Goal: Task Accomplishment & Management: Complete application form

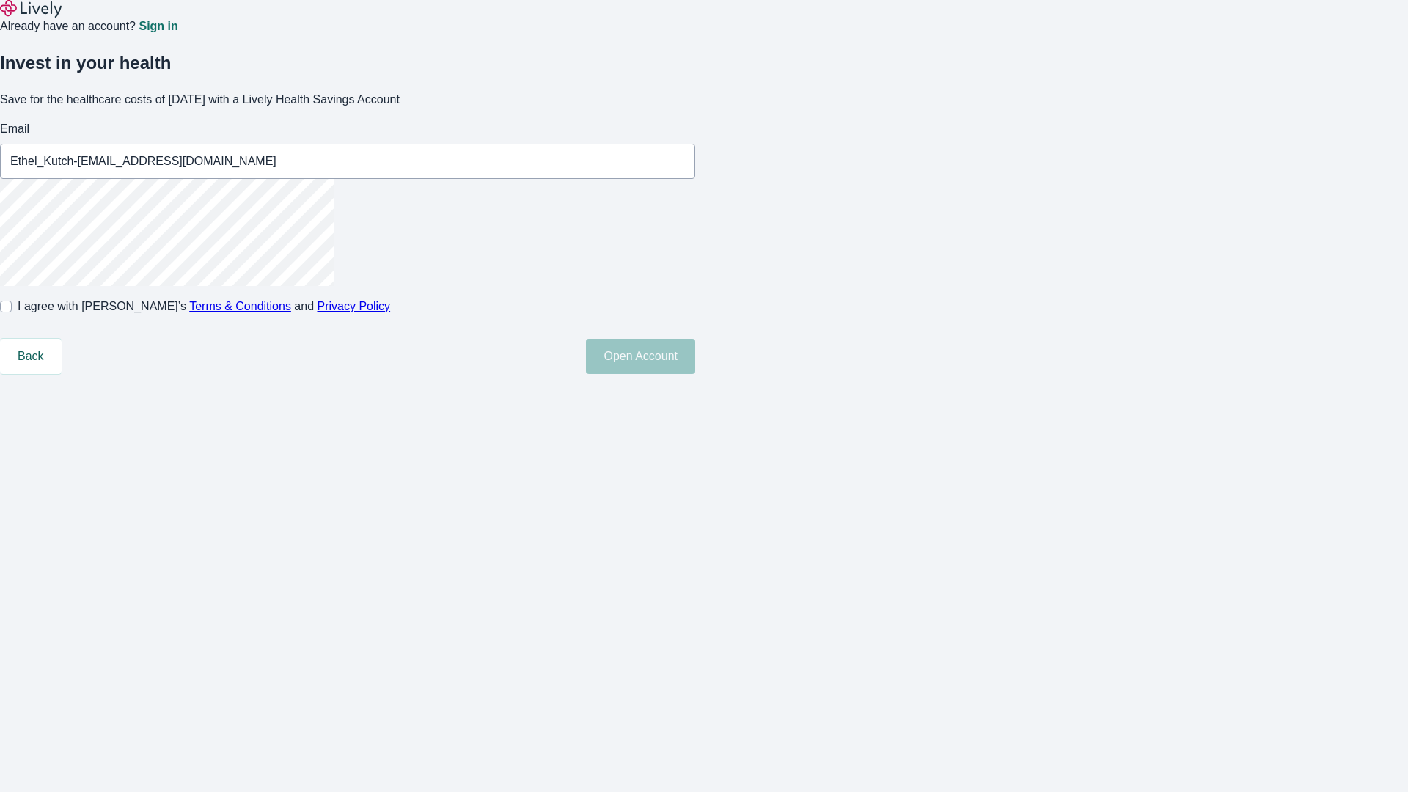
click at [12, 312] on input "I agree with Lively’s Terms & Conditions and Privacy Policy" at bounding box center [6, 307] width 12 height 12
checkbox input "true"
click at [695, 374] on button "Open Account" at bounding box center [640, 356] width 109 height 35
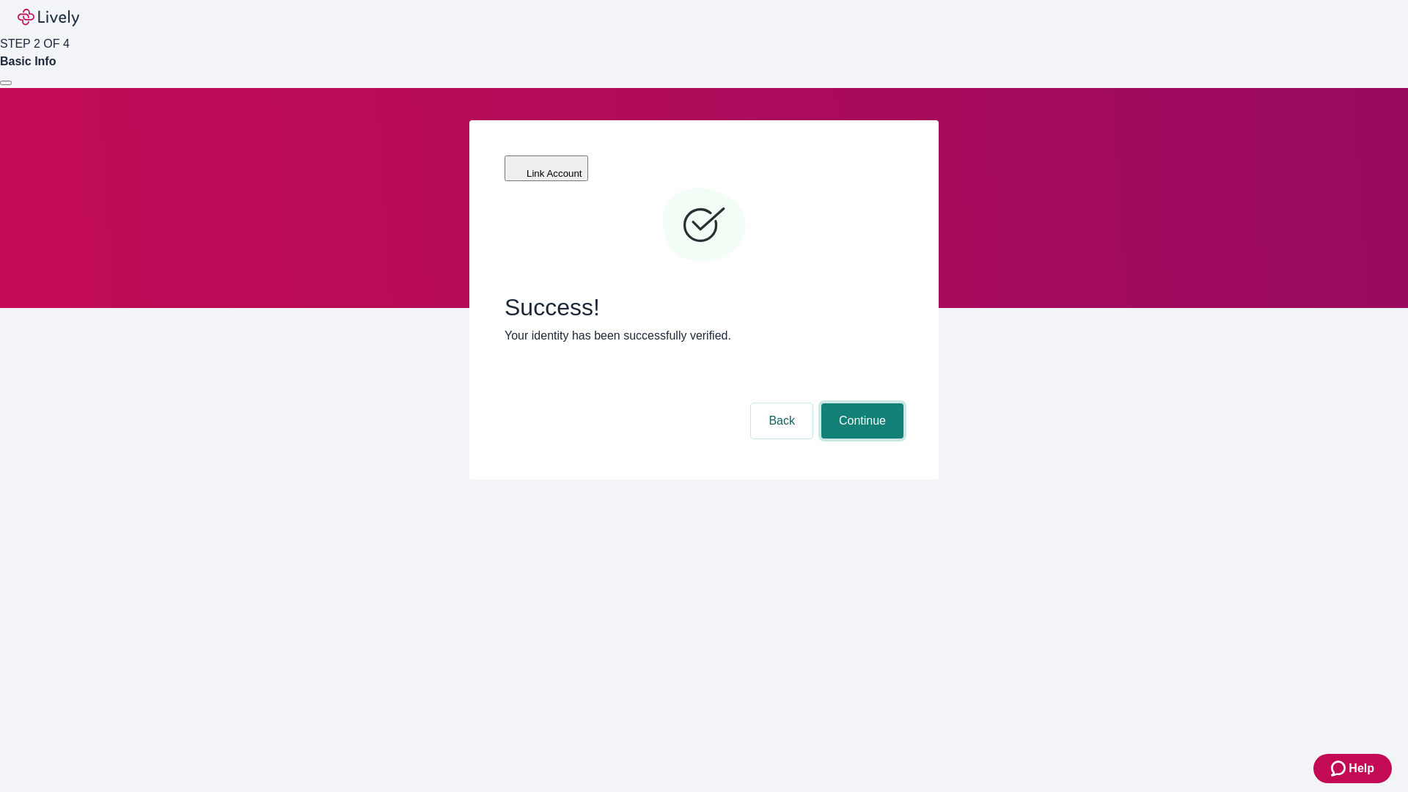
click at [860, 403] on button "Continue" at bounding box center [862, 420] width 82 height 35
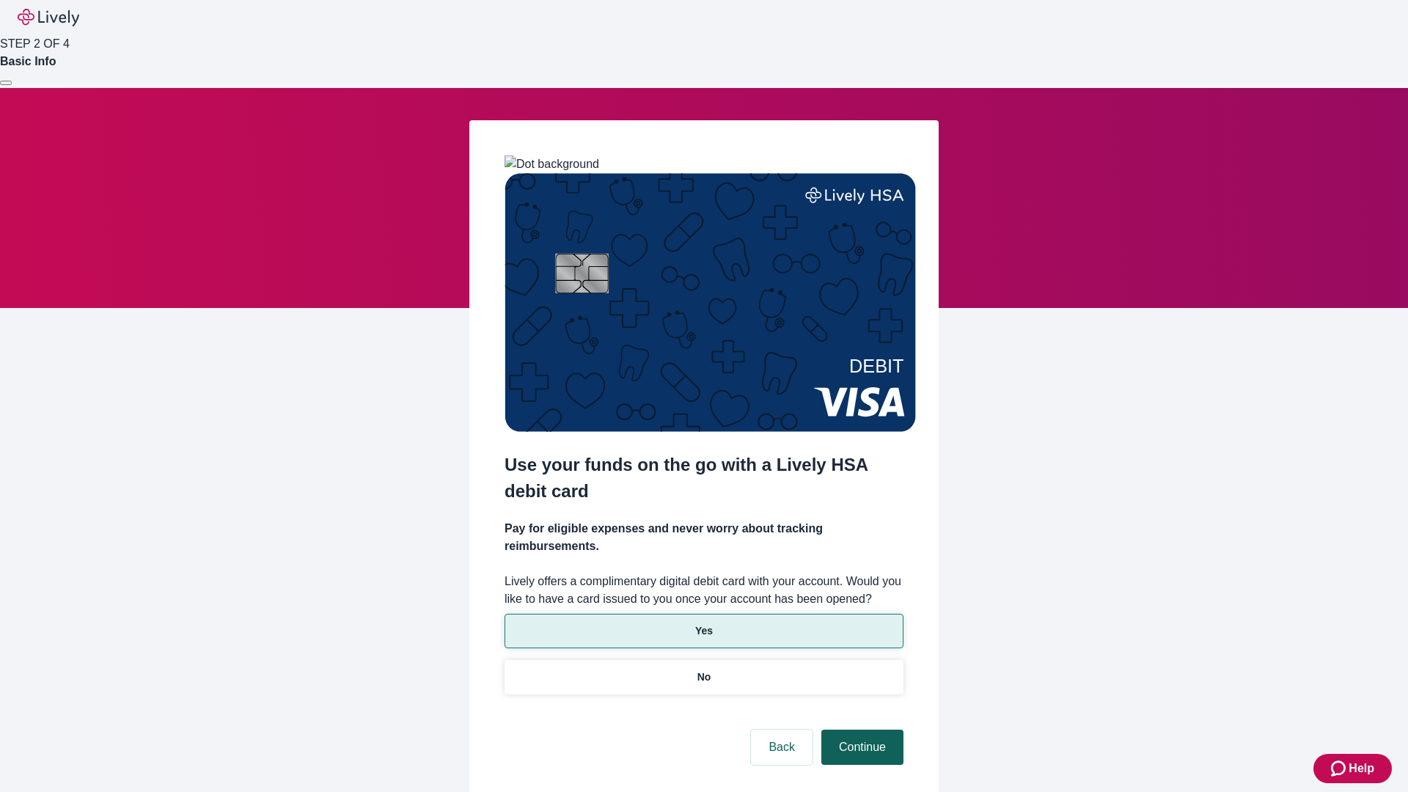
click at [703, 670] on p "No" at bounding box center [704, 677] width 14 height 15
click at [860, 730] on button "Continue" at bounding box center [862, 747] width 82 height 35
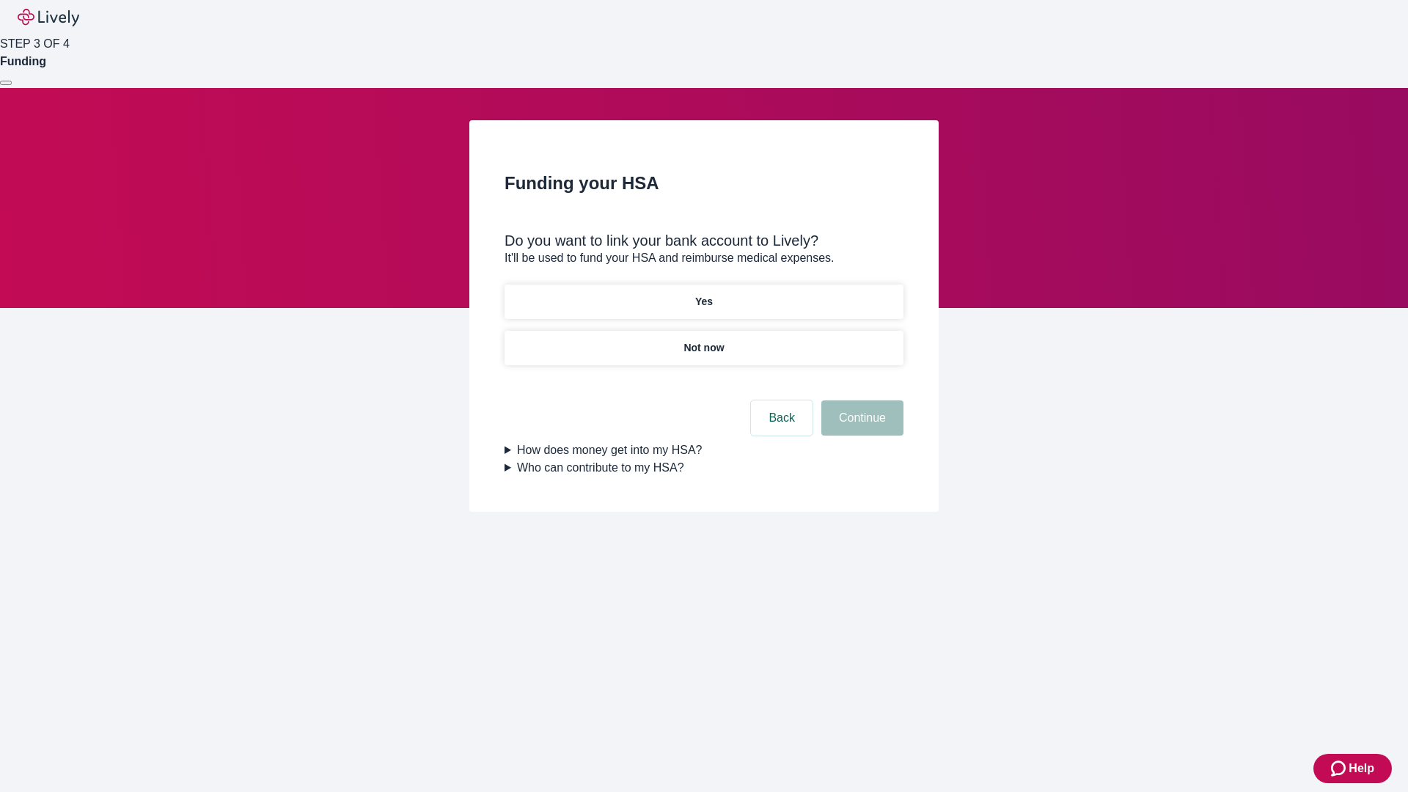
click at [703, 294] on p "Yes" at bounding box center [704, 301] width 18 height 15
click at [860, 400] on button "Continue" at bounding box center [862, 417] width 82 height 35
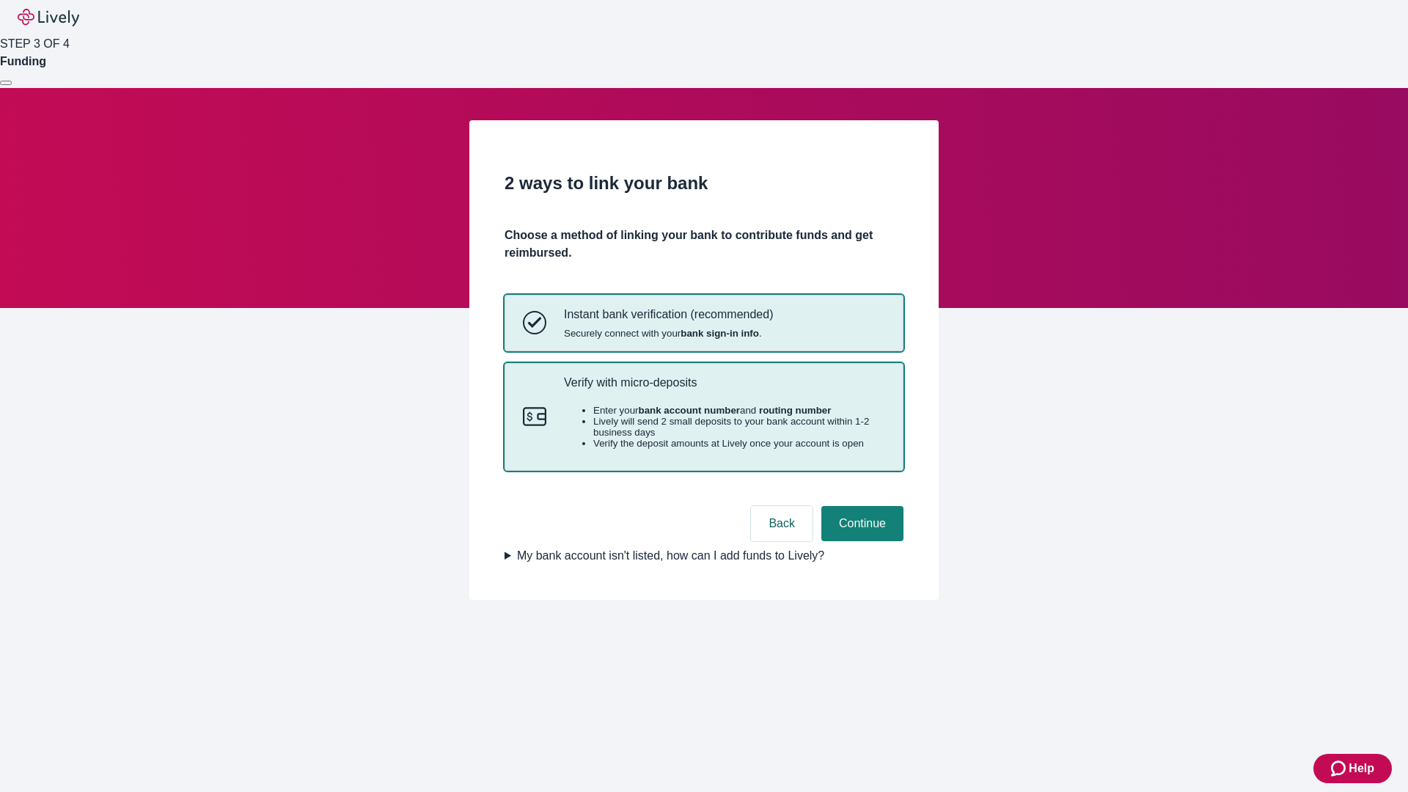
click at [724, 389] on p "Verify with micro-deposits" at bounding box center [724, 383] width 321 height 14
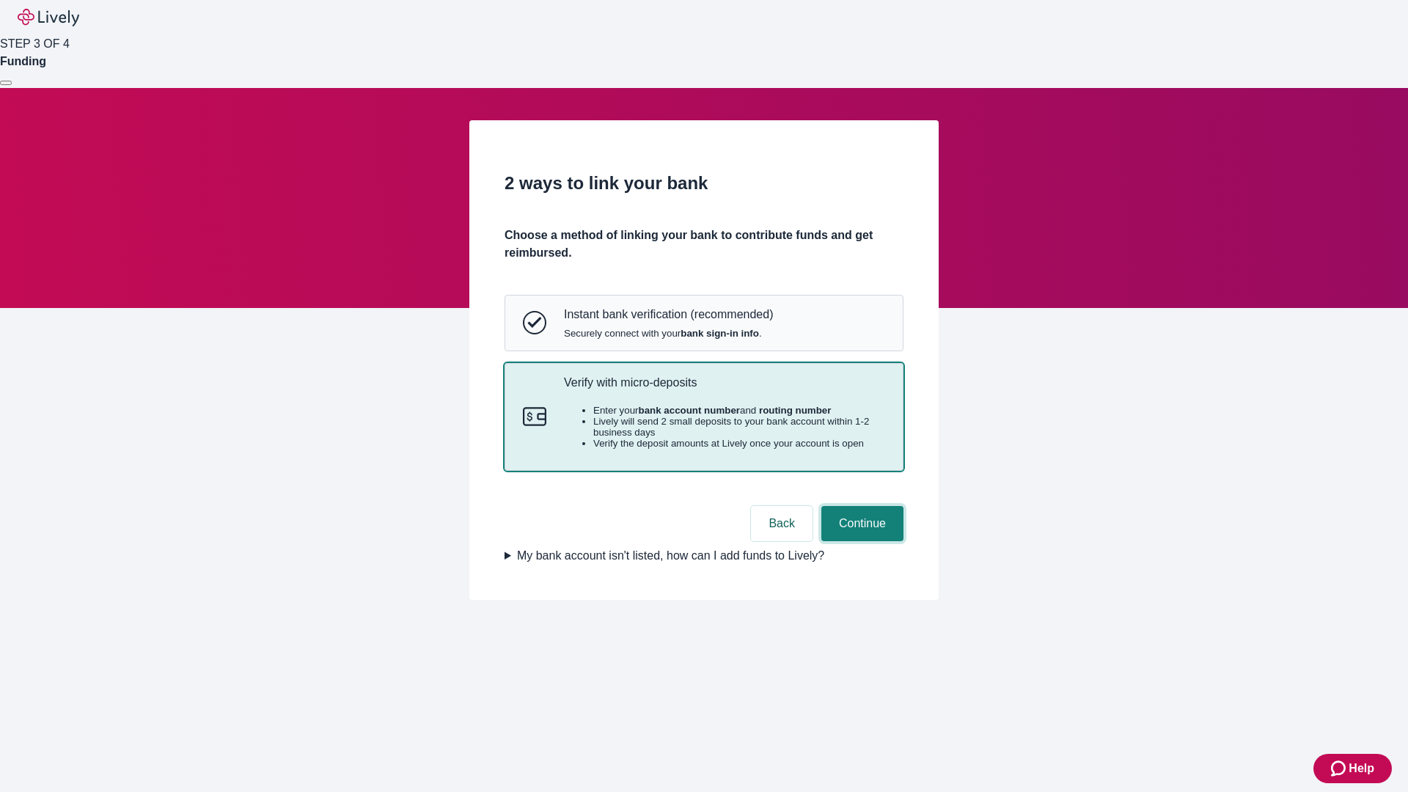
click at [860, 541] on button "Continue" at bounding box center [862, 523] width 82 height 35
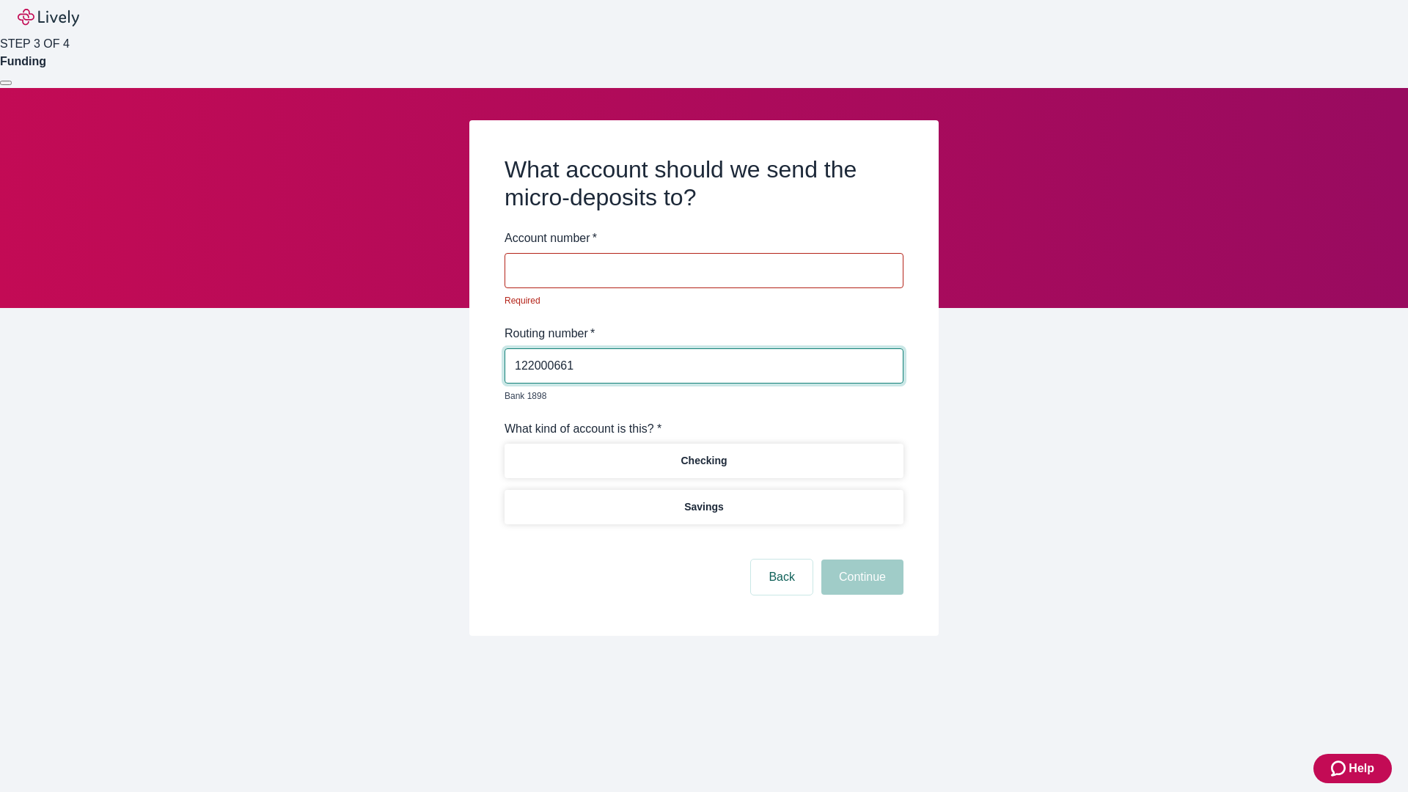
type input "122000661"
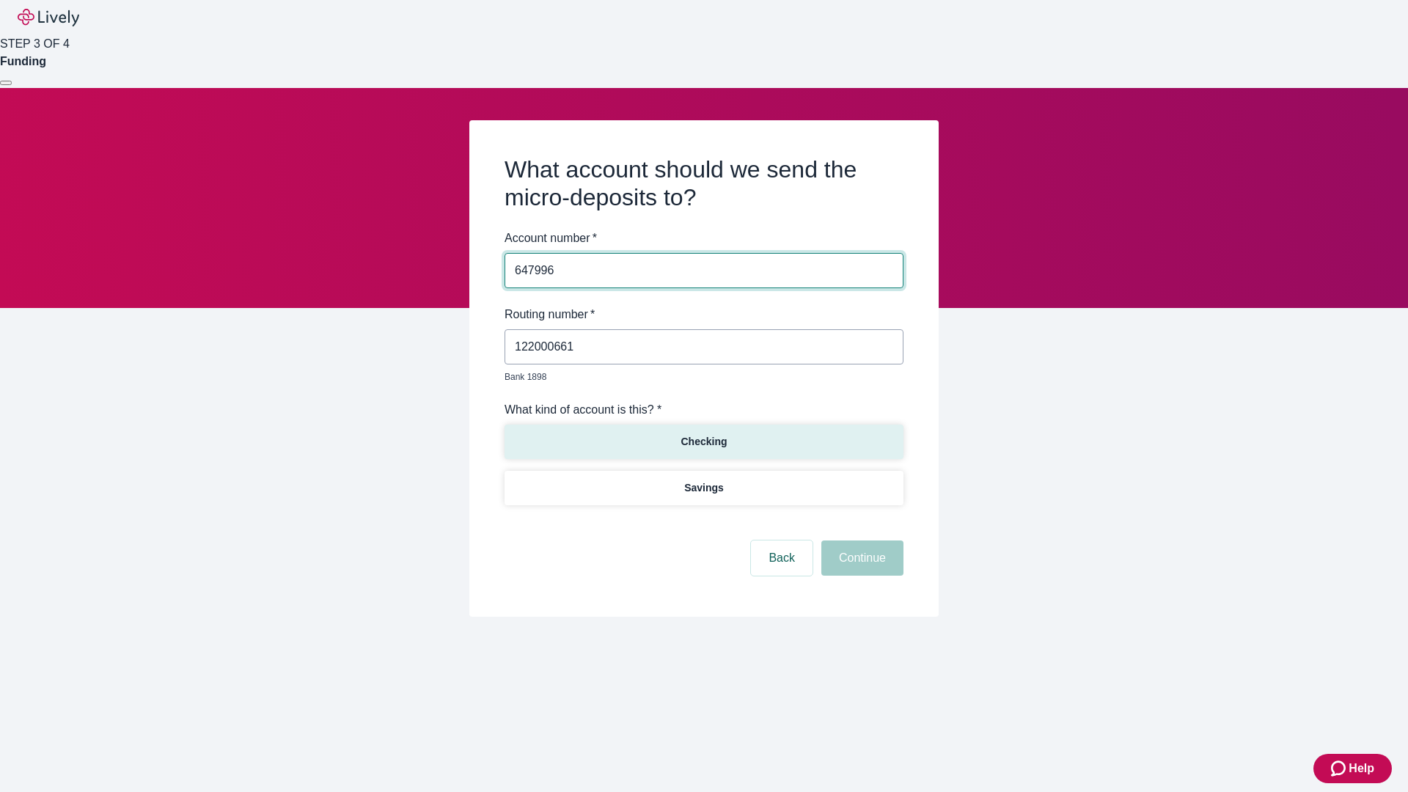
type input "647996"
click at [703, 434] on p "Checking" at bounding box center [704, 441] width 46 height 15
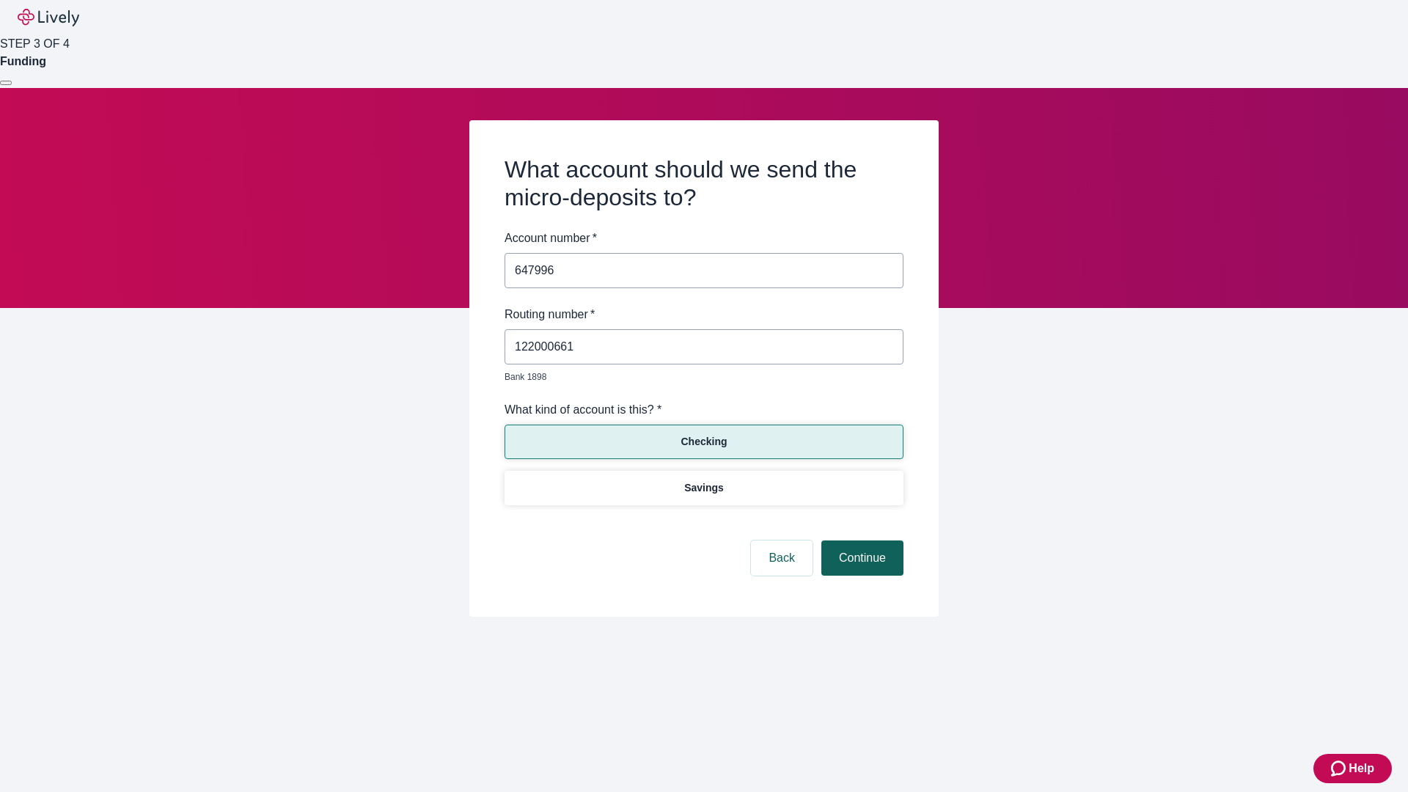
click at [860, 541] on button "Continue" at bounding box center [862, 558] width 82 height 35
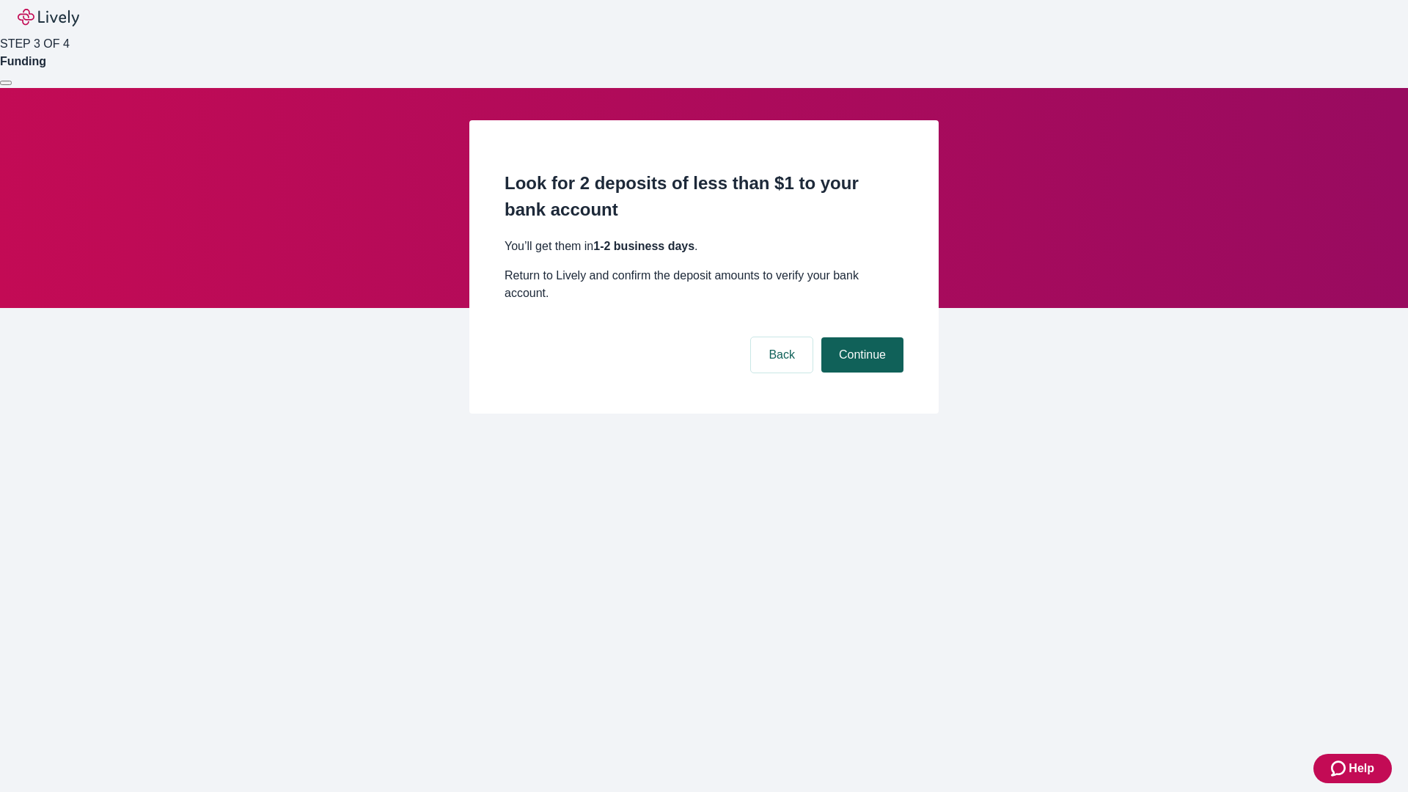
click at [860, 337] on button "Continue" at bounding box center [862, 354] width 82 height 35
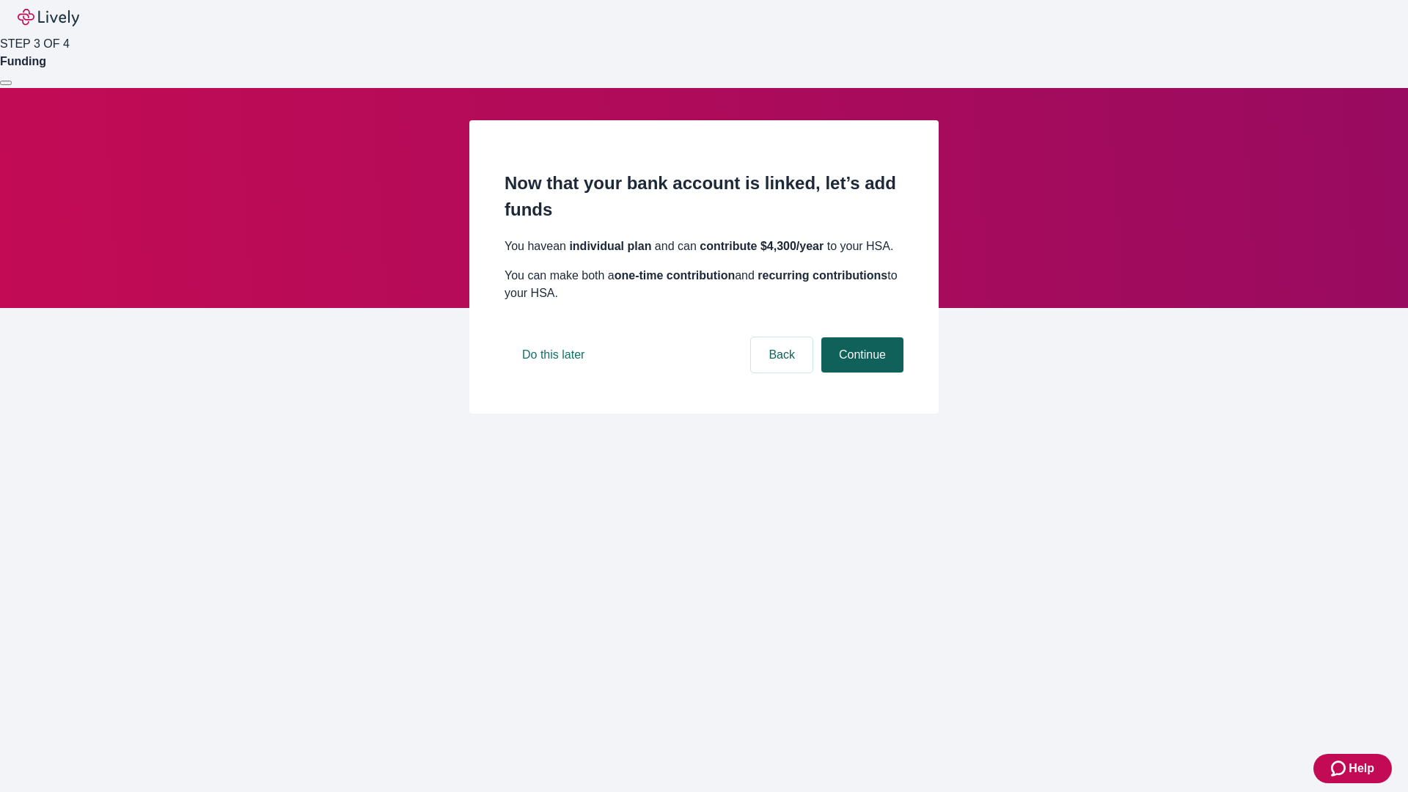
click at [860, 373] on button "Continue" at bounding box center [862, 354] width 82 height 35
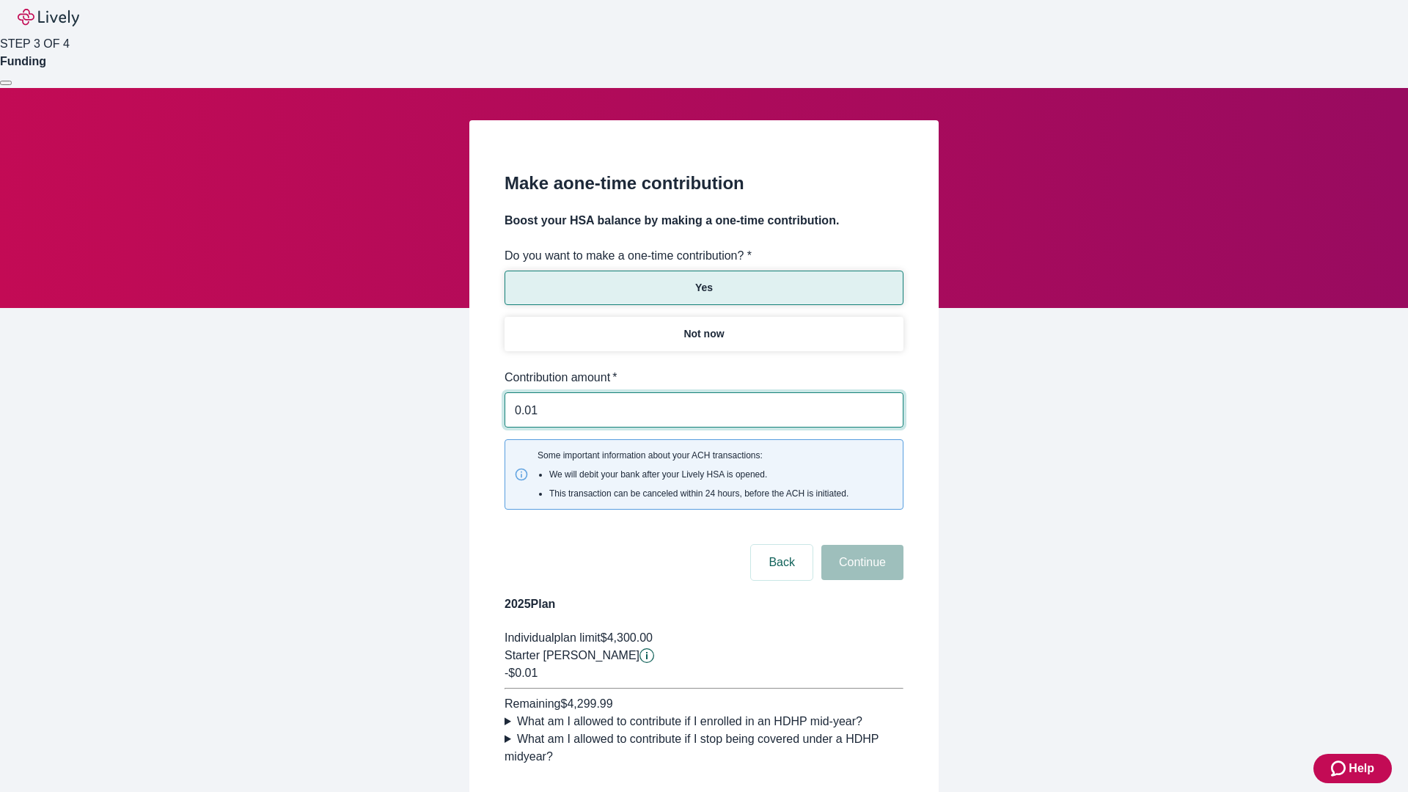
type input "0.01"
click at [860, 545] on button "Continue" at bounding box center [862, 562] width 82 height 35
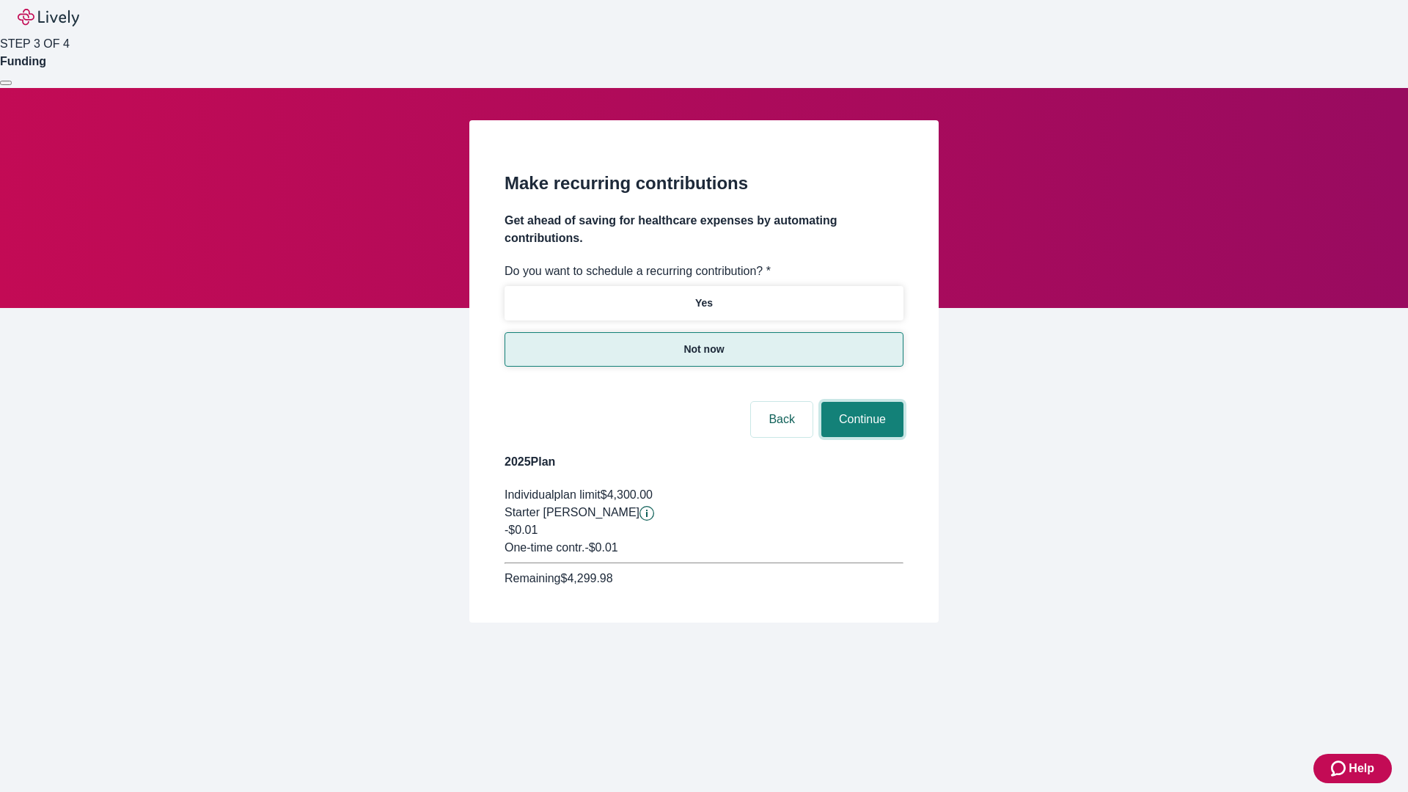
click at [860, 402] on button "Continue" at bounding box center [862, 419] width 82 height 35
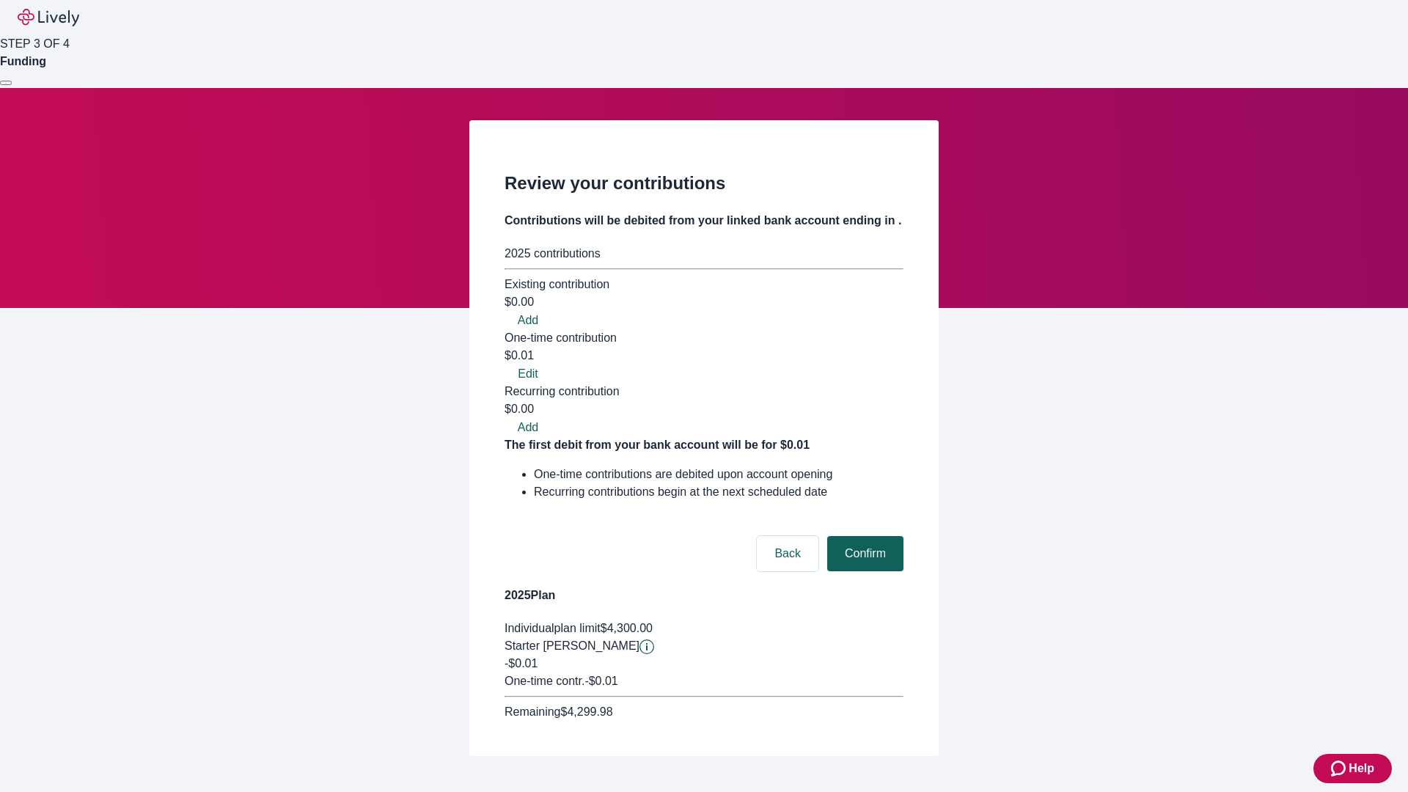
click at [863, 536] on button "Confirm" at bounding box center [865, 553] width 76 height 35
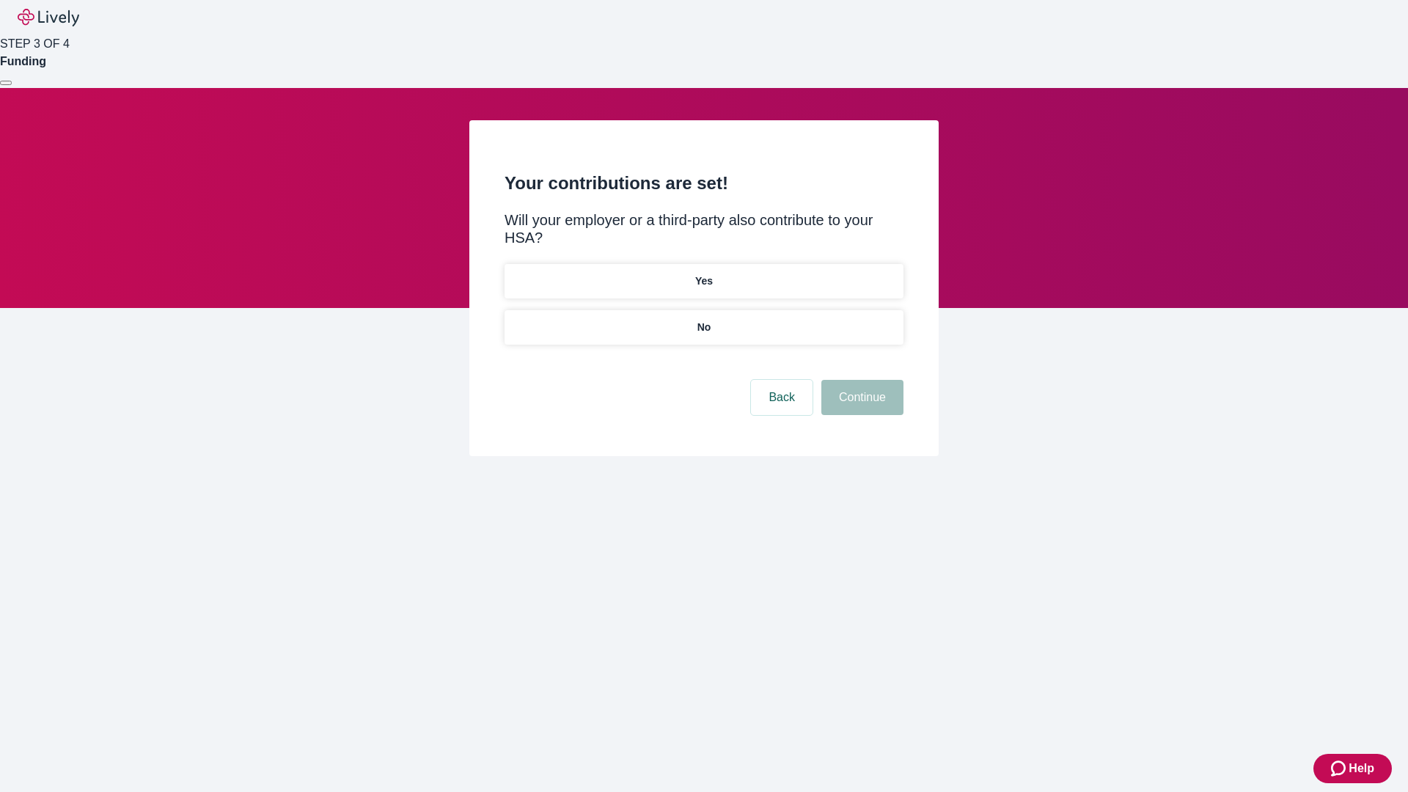
click at [703, 320] on p "No" at bounding box center [704, 327] width 14 height 15
click at [860, 380] on button "Continue" at bounding box center [862, 397] width 82 height 35
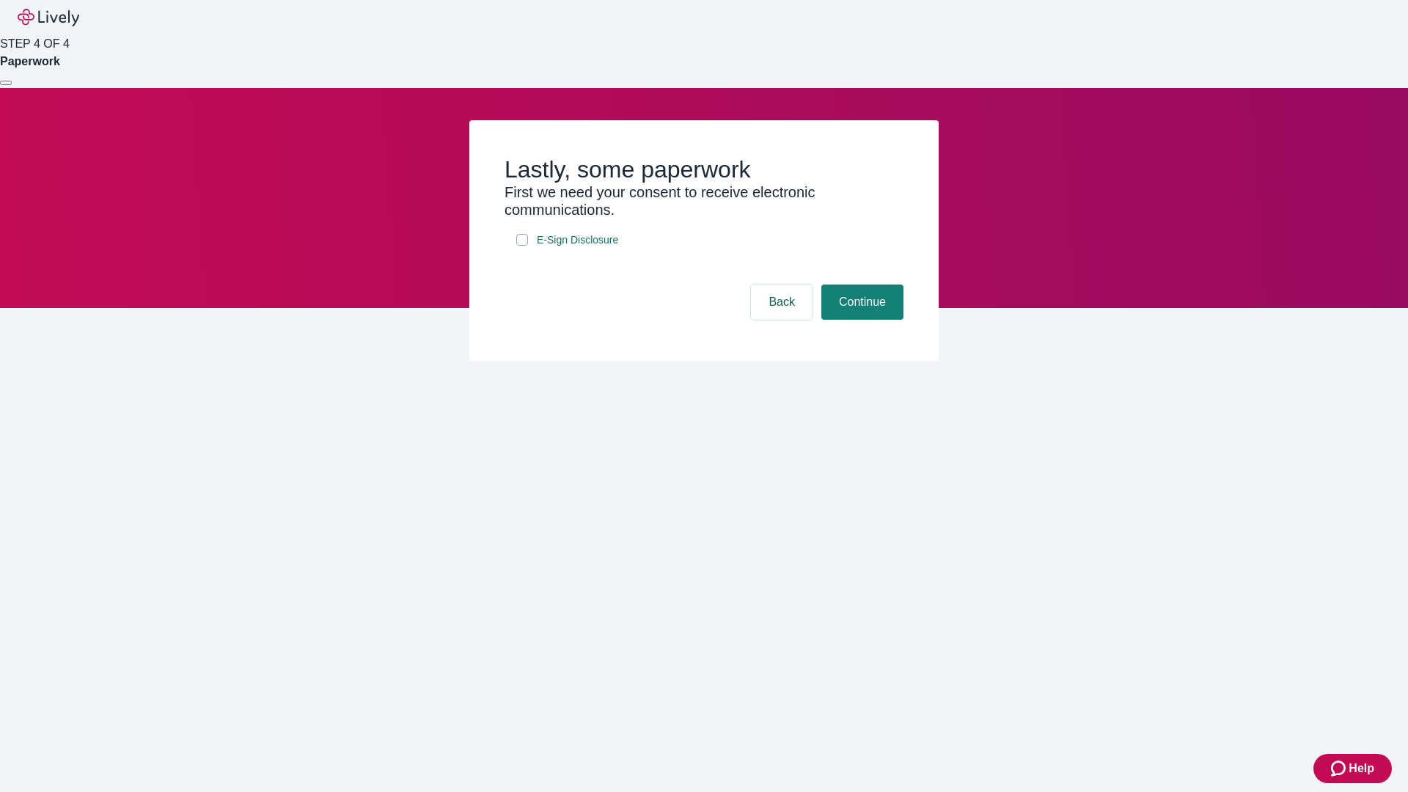
click at [522, 246] on input "E-Sign Disclosure" at bounding box center [522, 240] width 12 height 12
checkbox input "true"
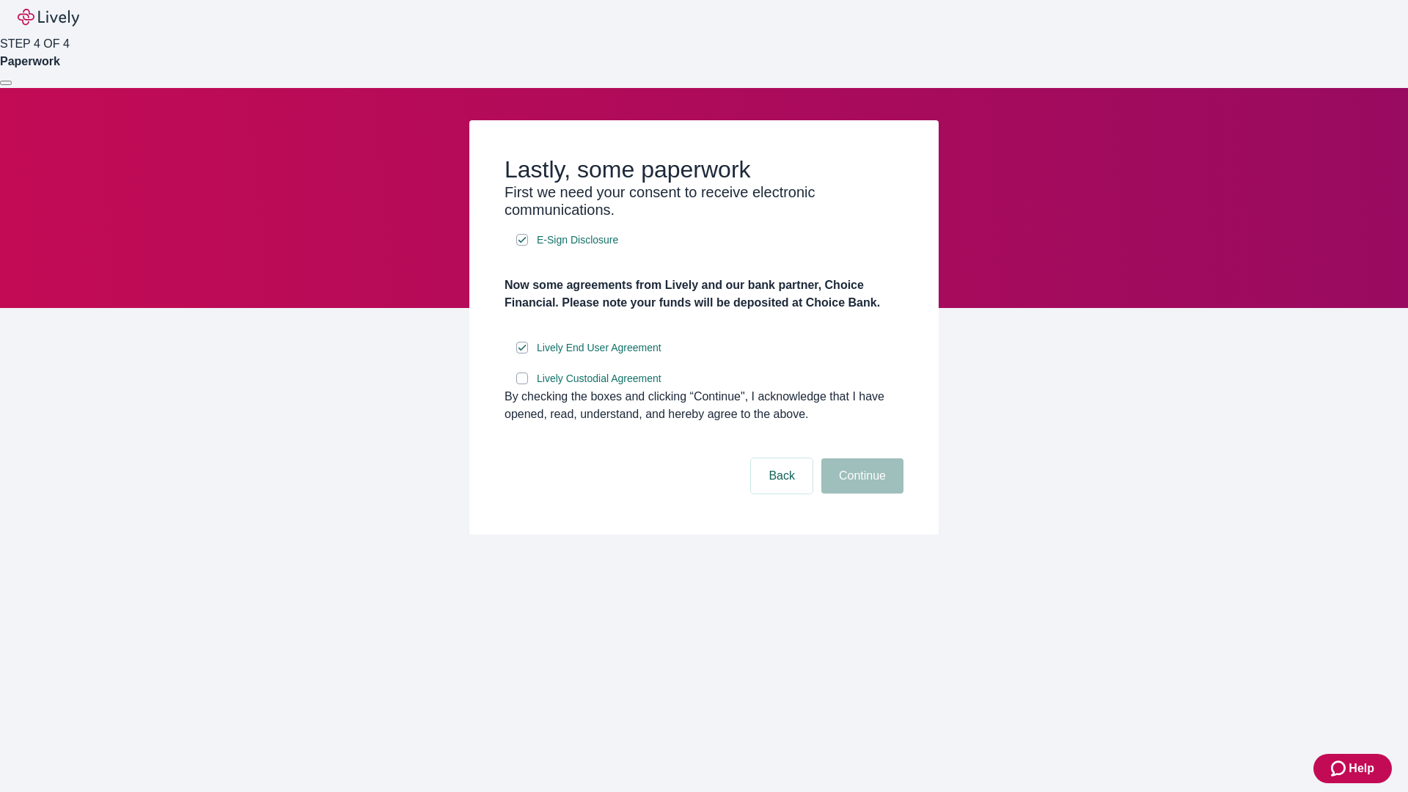
click at [522, 384] on input "Lively Custodial Agreement" at bounding box center [522, 379] width 12 height 12
checkbox input "true"
click at [860, 494] on button "Continue" at bounding box center [862, 475] width 82 height 35
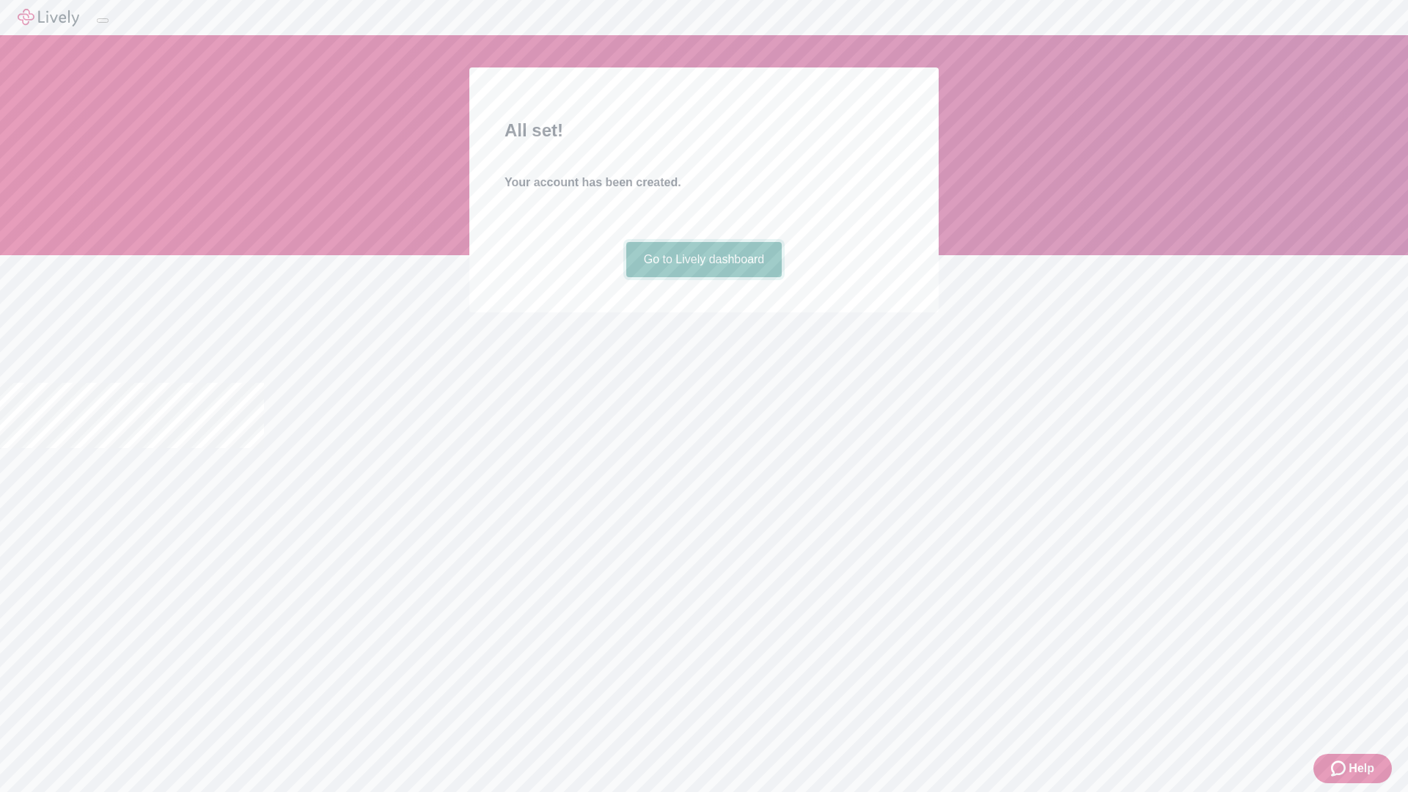
click at [703, 277] on link "Go to Lively dashboard" at bounding box center [704, 259] width 156 height 35
